Goal: Information Seeking & Learning: Find specific fact

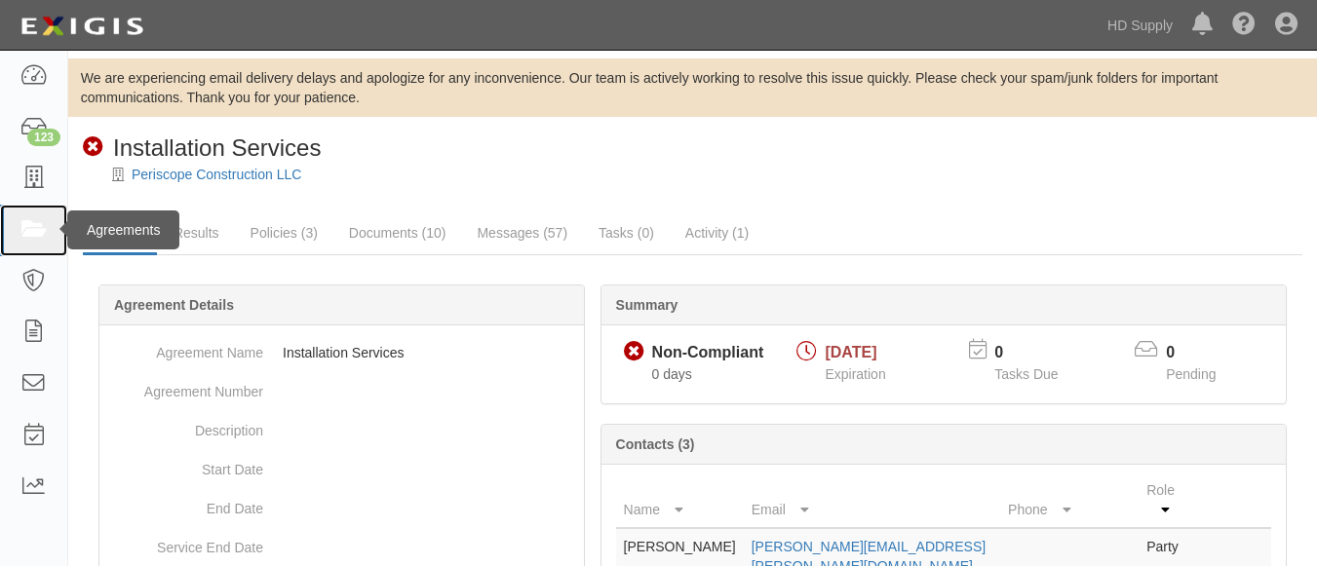
click at [42, 237] on icon at bounding box center [32, 230] width 27 height 22
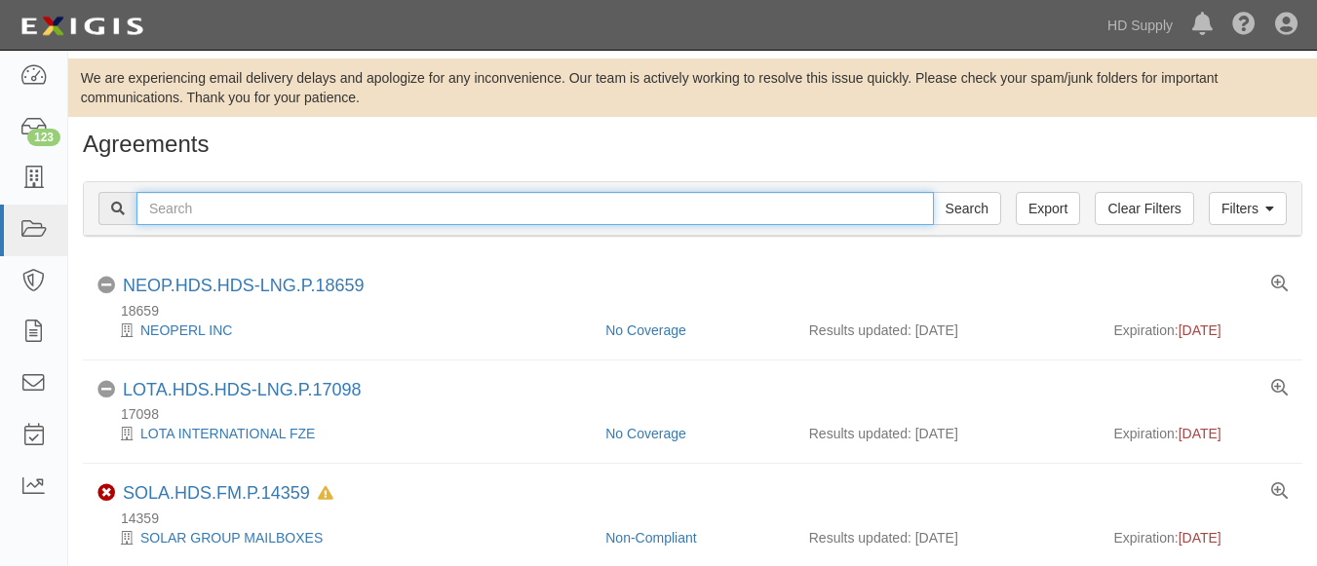
click at [463, 205] on input "text" at bounding box center [534, 208] width 797 height 33
paste input "Efficient Air HVAC"
click at [463, 205] on input "Efficient Air HVAC" at bounding box center [534, 208] width 797 height 33
type input "Efficient Air HVAC"
click at [933, 192] on input "Search" at bounding box center [967, 208] width 68 height 33
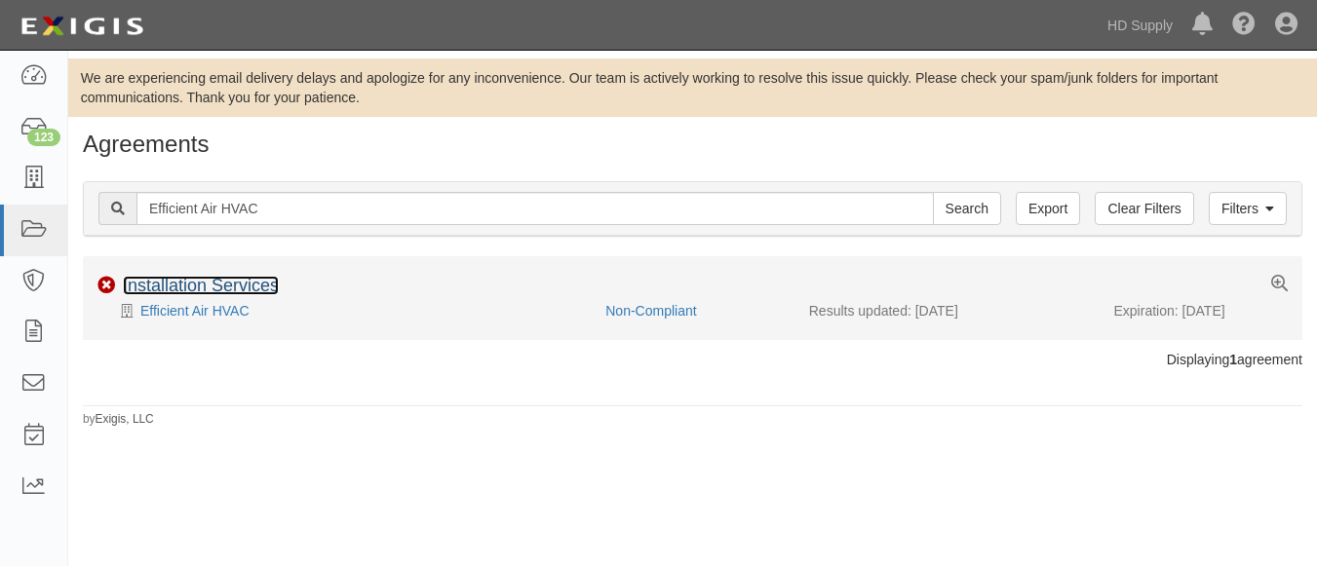
click at [247, 285] on link "Installation Services" at bounding box center [201, 285] width 156 height 19
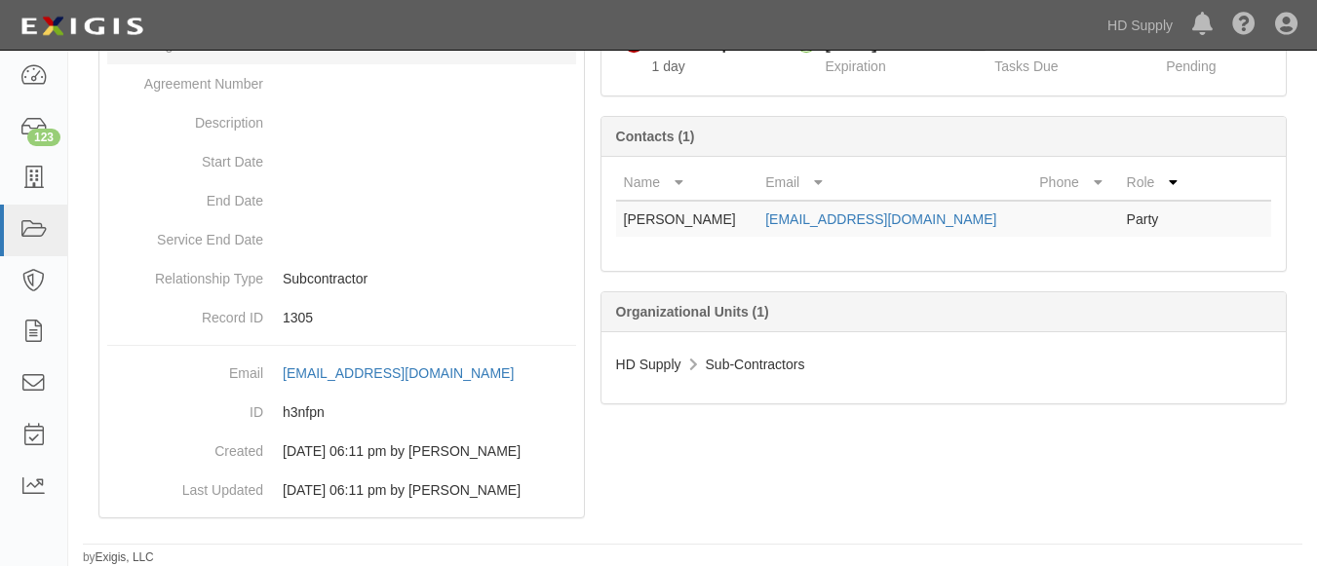
scroll to position [326, 0]
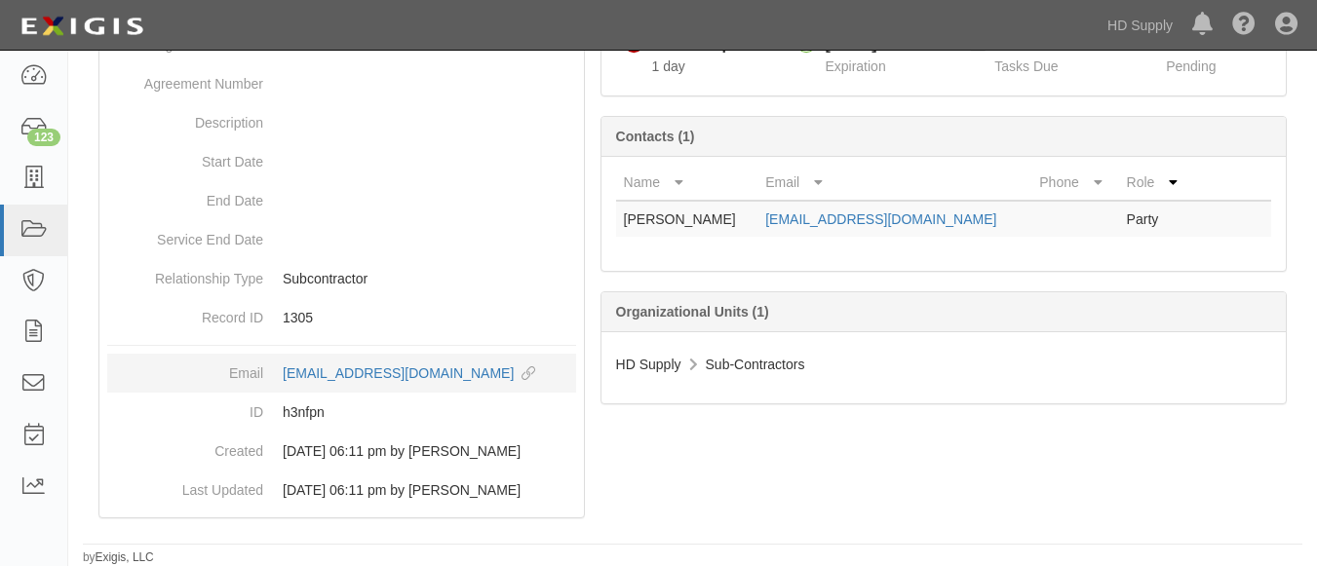
drag, startPoint x: 274, startPoint y: 352, endPoint x: 574, endPoint y: 364, distance: 300.4
click at [574, 364] on dd "agreement-h3nfpn@hdsupply.complianz.com copy to clipboard" at bounding box center [341, 373] width 469 height 39
copy div "agreement-h3nfpn@hdsupply.complianz.com"
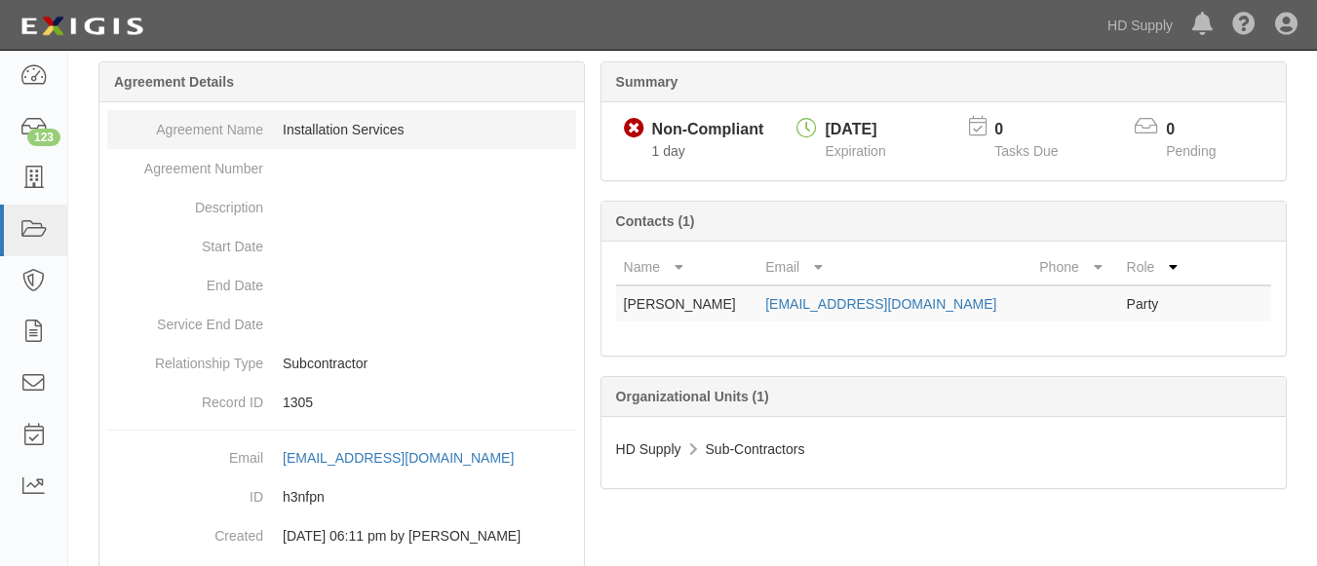
scroll to position [241, 0]
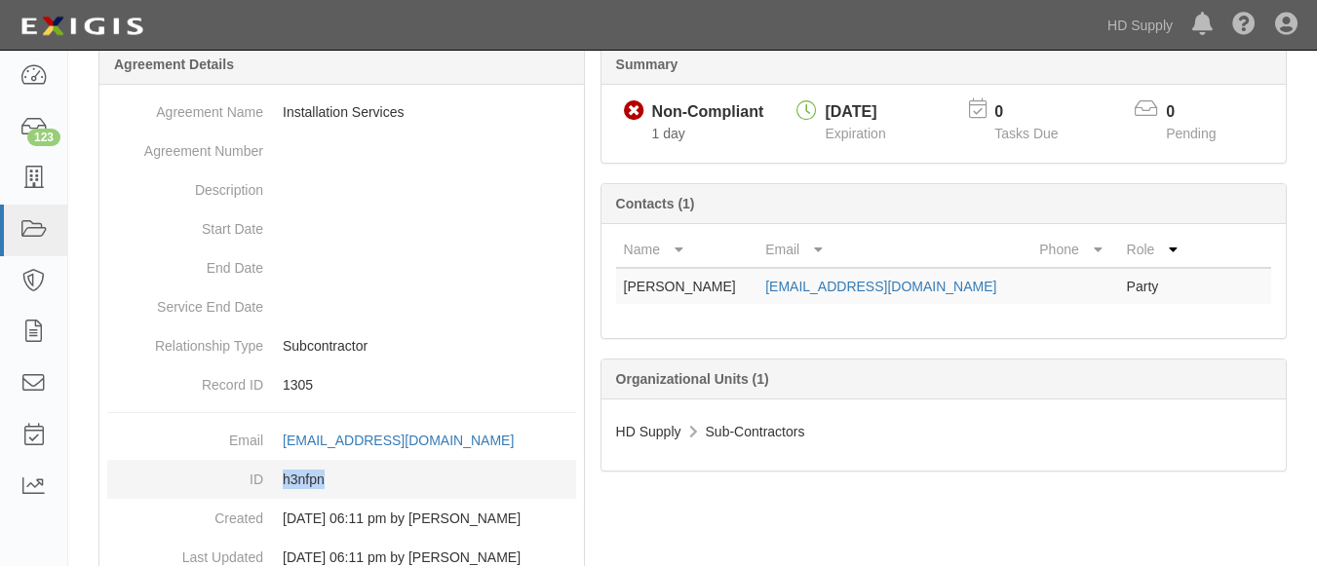
drag, startPoint x: 277, startPoint y: 497, endPoint x: 352, endPoint y: 497, distance: 75.0
click at [352, 497] on dd "h3nfpn" at bounding box center [341, 479] width 469 height 39
copy dd "h3nfpn"
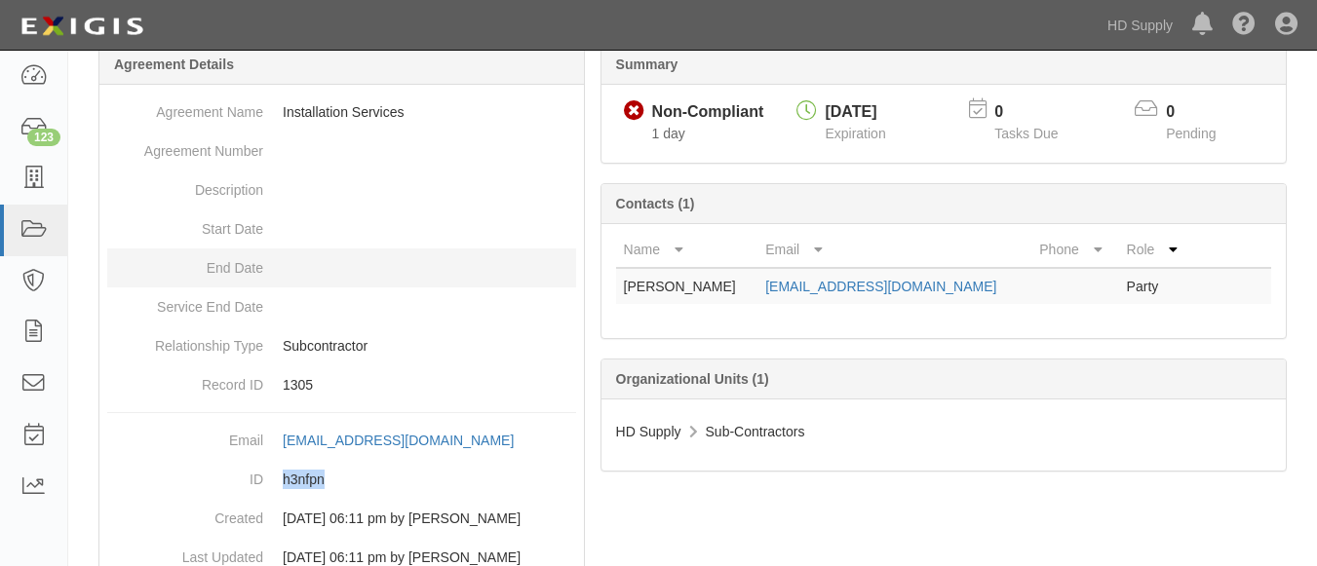
scroll to position [0, 0]
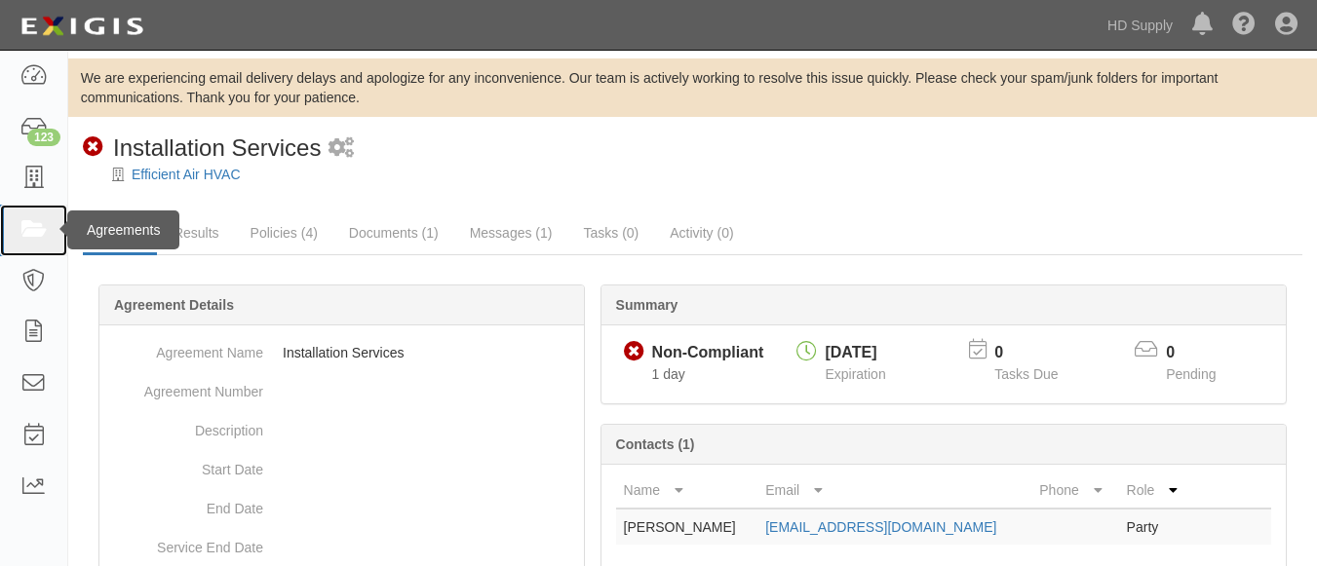
click at [36, 235] on icon at bounding box center [32, 230] width 27 height 22
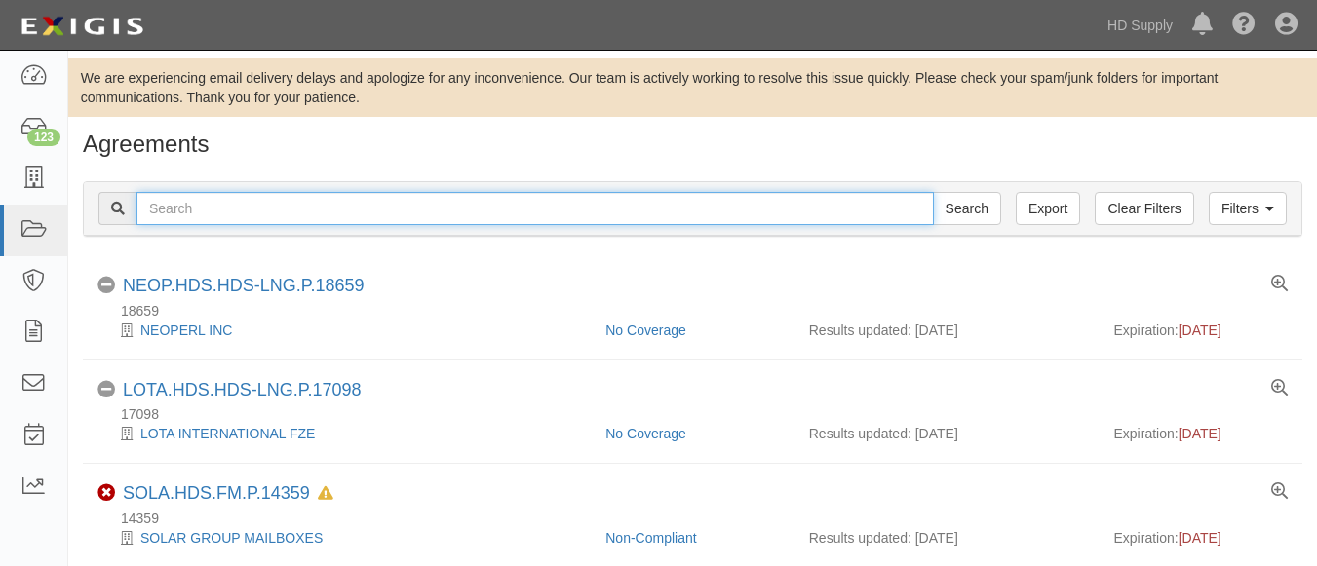
click at [245, 220] on input "text" at bounding box center [534, 208] width 797 height 33
paste input "Highmark Restorations Inc"
type input "Highmark Restorations Inc"
click at [933, 192] on input "Search" at bounding box center [967, 208] width 68 height 33
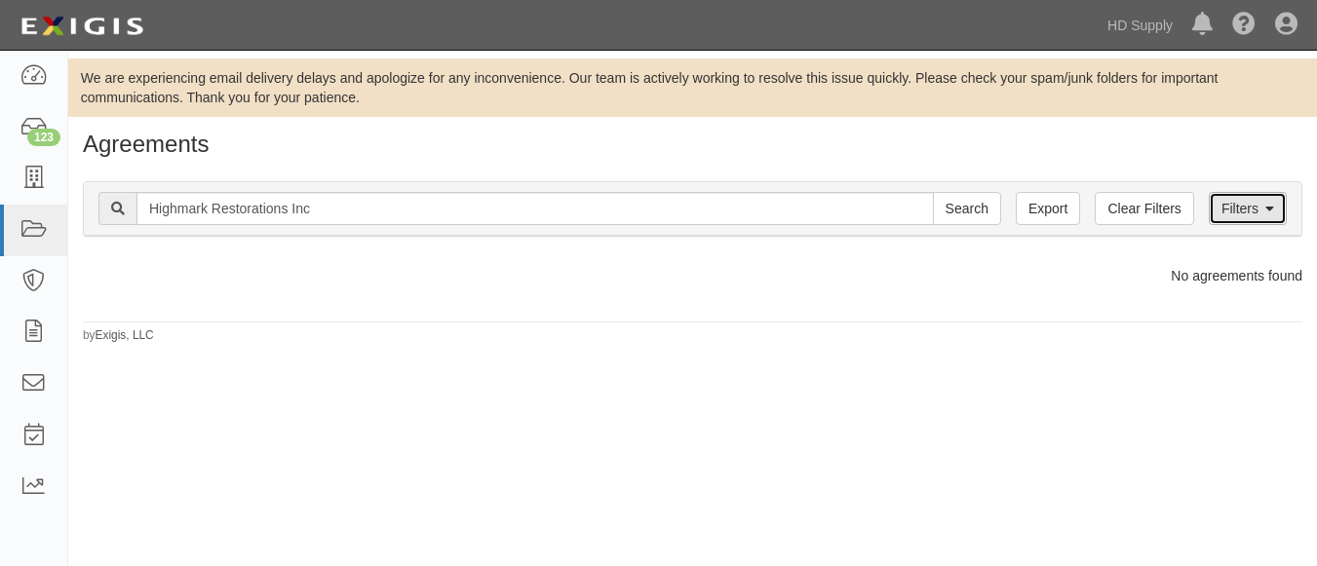
click at [1268, 203] on icon at bounding box center [1269, 210] width 9 height 14
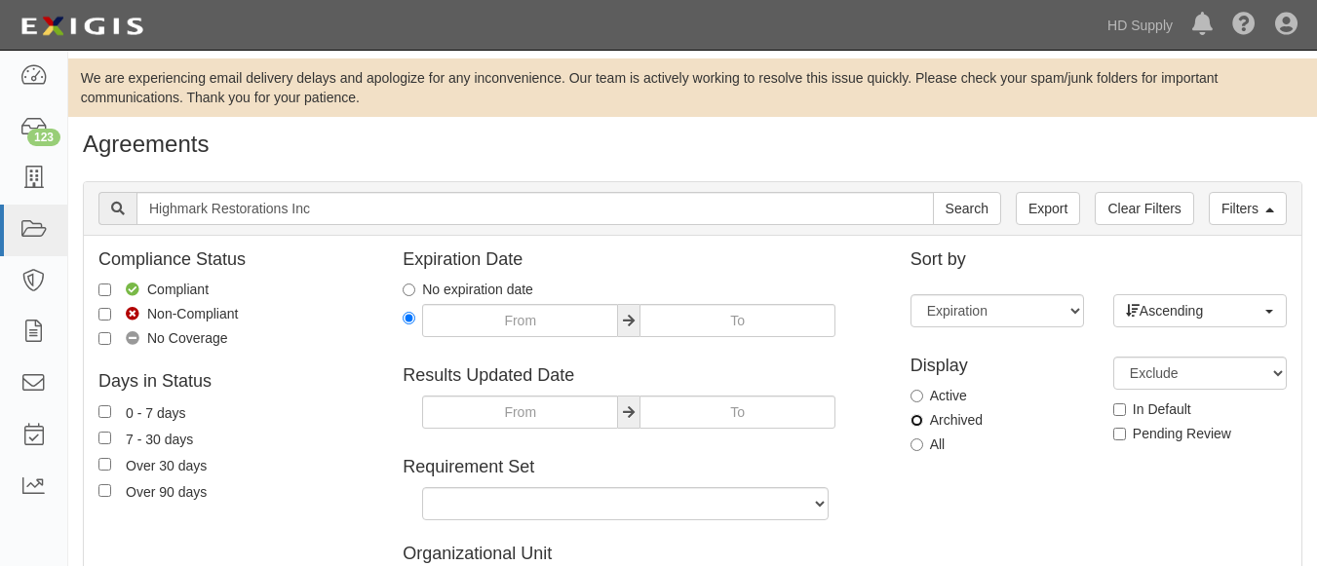
click at [919, 424] on input "Archived" at bounding box center [916, 420] width 13 height 13
radio input "true"
click at [933, 192] on input "Search" at bounding box center [967, 208] width 68 height 33
